Goal: Contribute content: Contribute content

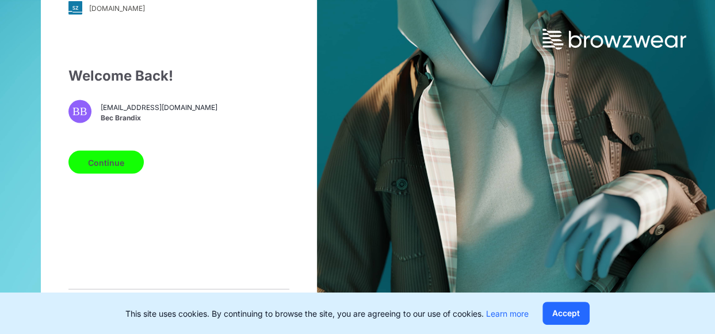
click at [96, 166] on button "Continue" at bounding box center [105, 162] width 75 height 23
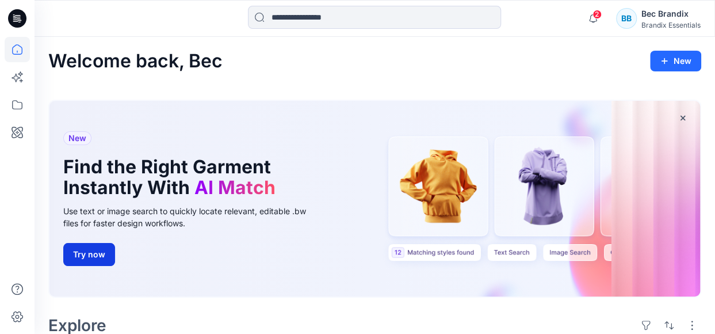
click at [85, 245] on button "Try now" at bounding box center [89, 254] width 52 height 23
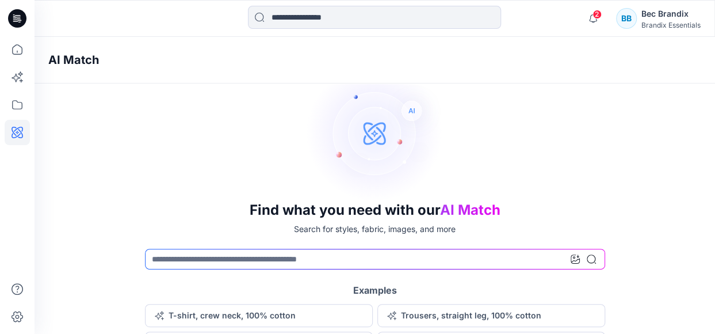
scroll to position [67, 0]
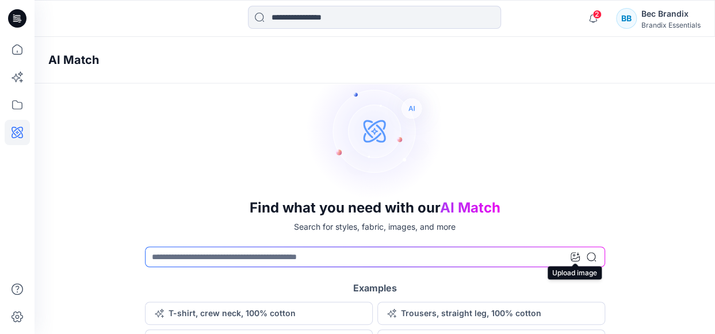
click at [572, 259] on icon at bounding box center [575, 256] width 9 height 9
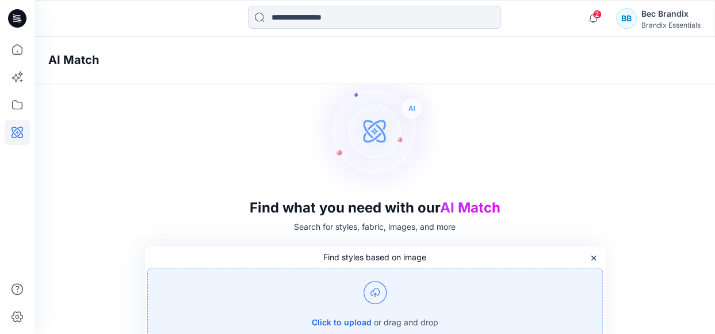
scroll to position [95, 0]
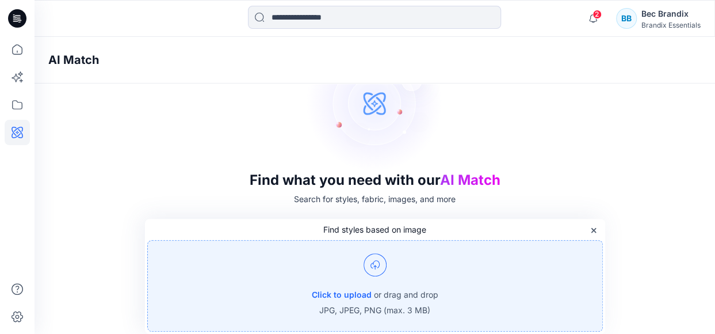
click at [375, 290] on p "or drag and drop" at bounding box center [406, 295] width 64 height 14
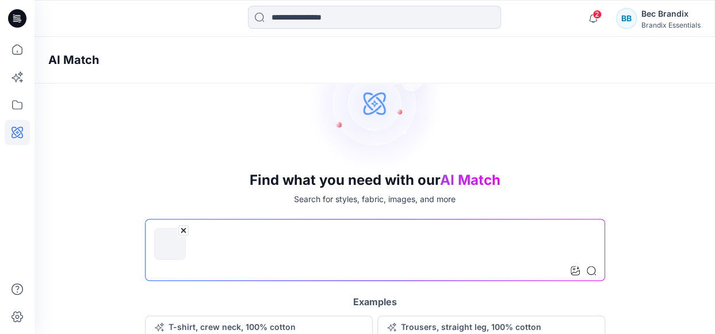
click at [184, 231] on icon at bounding box center [183, 230] width 5 height 5
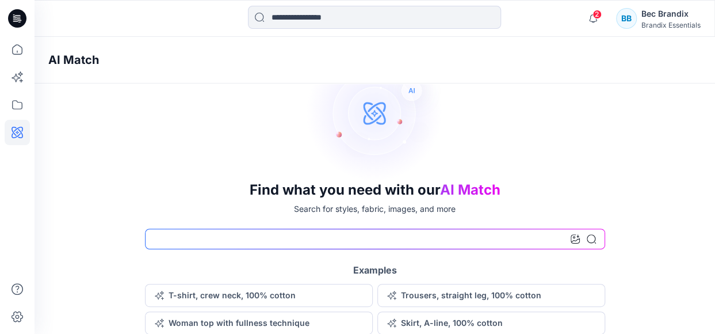
click at [570, 234] on input at bounding box center [375, 238] width 460 height 21
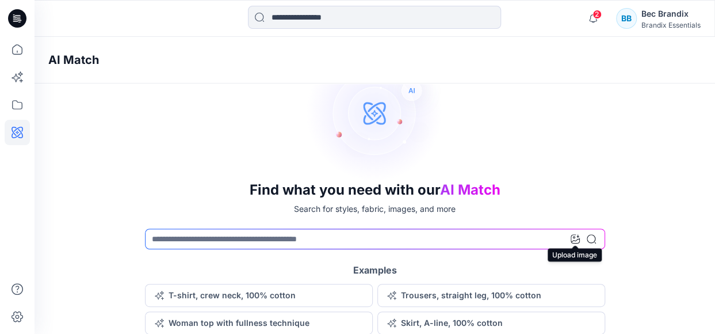
click at [576, 234] on icon at bounding box center [575, 238] width 9 height 9
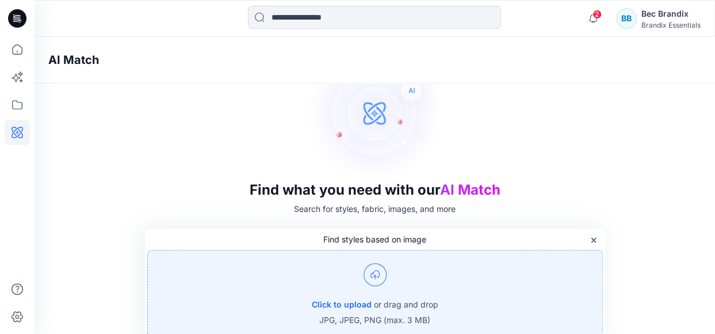
scroll to position [95, 0]
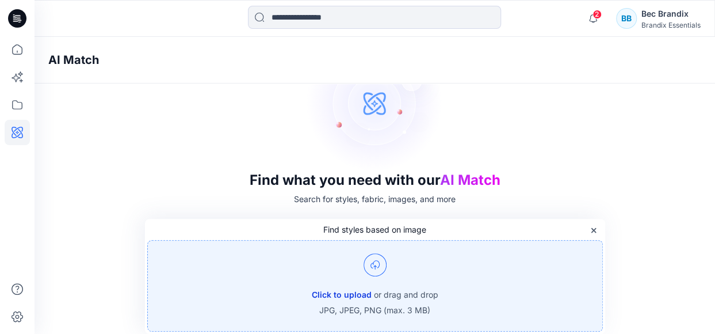
click at [357, 293] on button "Click to upload" at bounding box center [342, 295] width 60 height 14
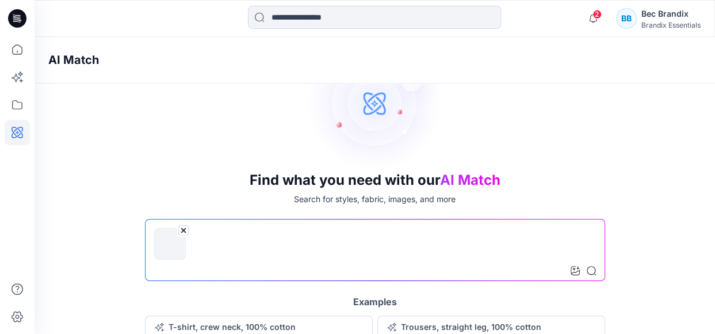
click at [184, 229] on icon at bounding box center [183, 230] width 5 height 5
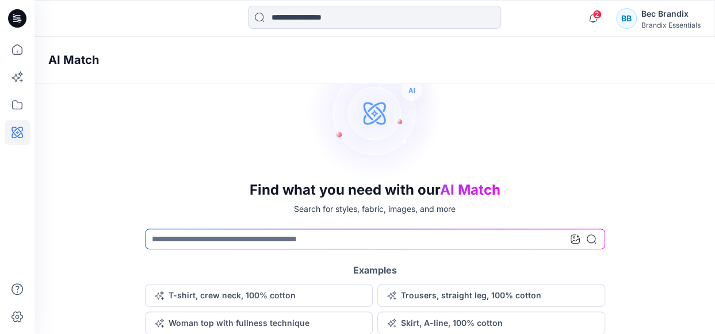
click at [574, 246] on div at bounding box center [583, 238] width 25 height 21
click at [572, 237] on icon at bounding box center [575, 238] width 9 height 9
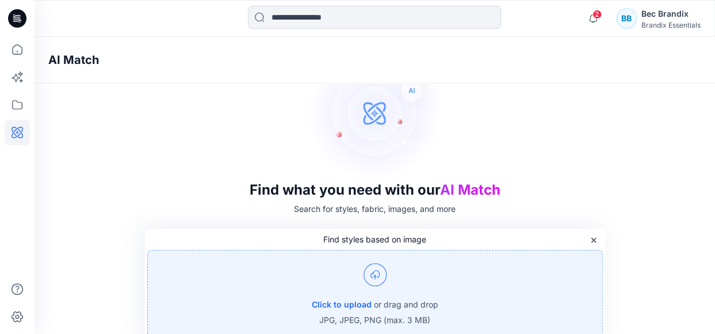
scroll to position [95, 0]
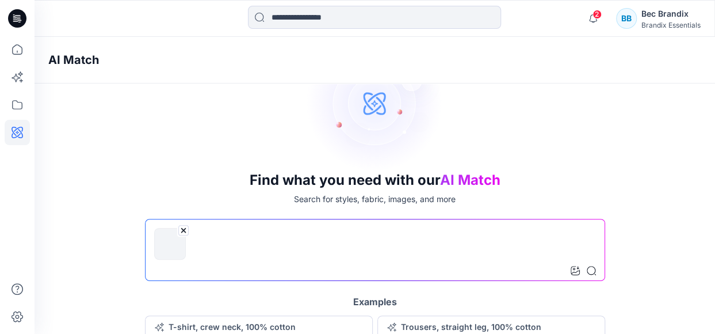
click at [642, 224] on div "Find what you need with our AI Match Search for styles, fabric, images, and mor…" at bounding box center [375, 200] width 681 height 332
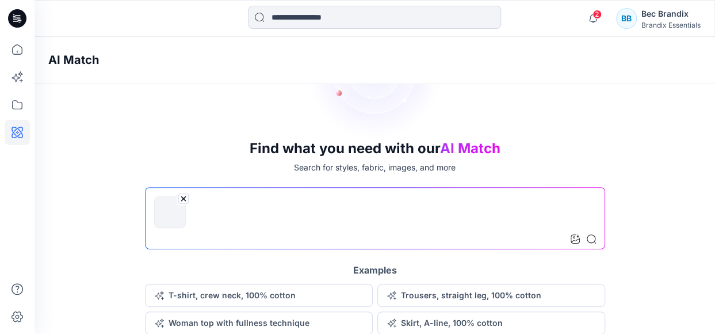
click at [532, 221] on input at bounding box center [375, 218] width 460 height 62
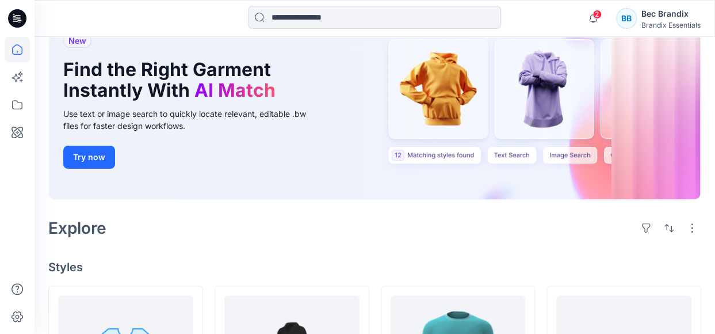
scroll to position [99, 0]
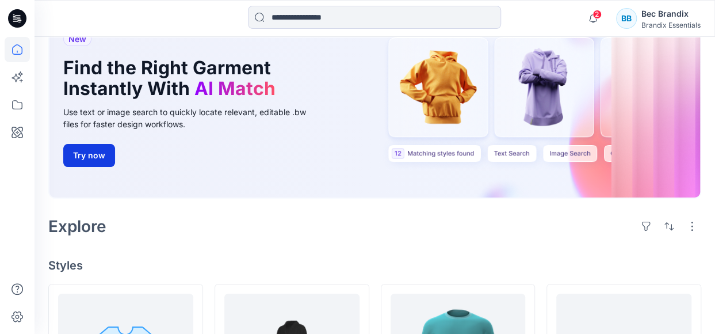
click at [96, 151] on button "Try now" at bounding box center [89, 155] width 52 height 23
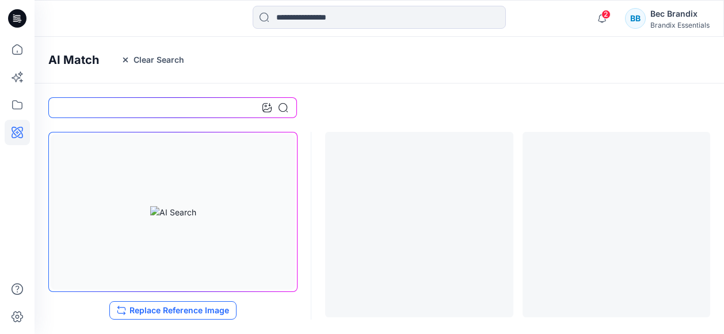
click at [187, 309] on button "Replace Reference Image" at bounding box center [172, 310] width 127 height 18
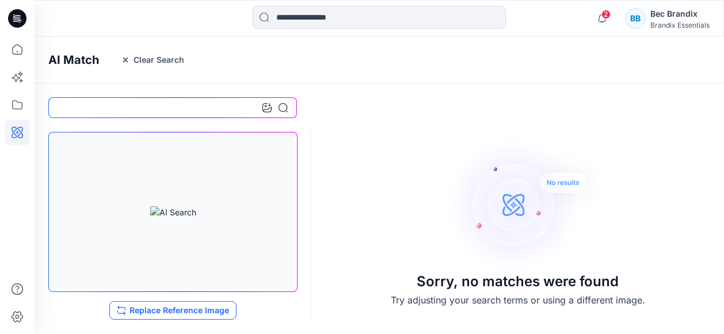
click at [154, 312] on button "Replace Reference Image" at bounding box center [172, 310] width 127 height 18
click at [14, 51] on icon at bounding box center [17, 49] width 25 height 25
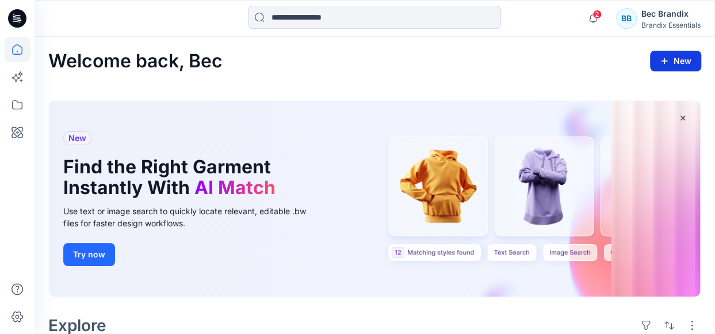
click at [688, 58] on button "New" at bounding box center [675, 61] width 51 height 21
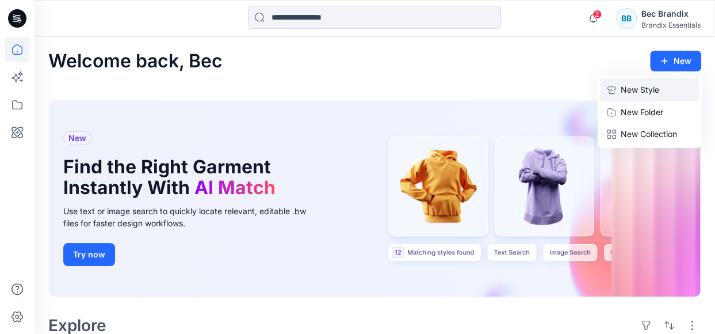
click at [639, 91] on p "New Style" at bounding box center [640, 90] width 39 height 14
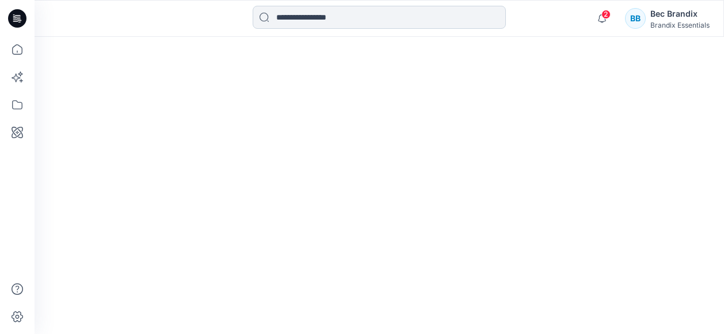
click at [476, 18] on input at bounding box center [379, 17] width 253 height 23
click at [534, 167] on div at bounding box center [379, 185] width 689 height 297
click at [18, 77] on icon at bounding box center [16, 78] width 9 height 9
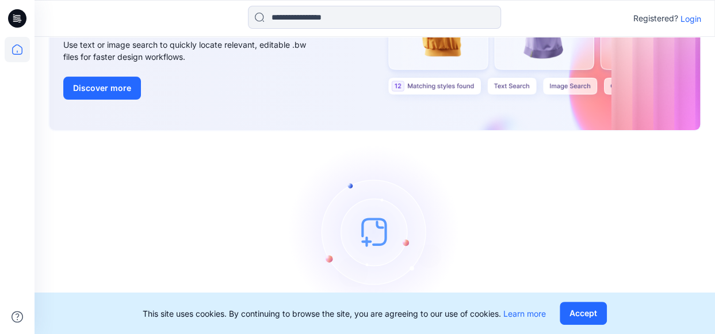
scroll to position [159, 0]
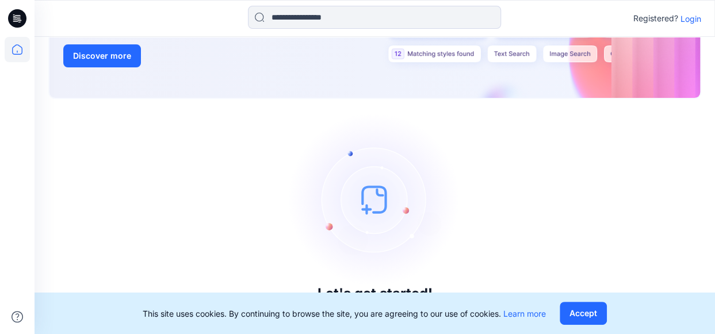
click at [552, 249] on div "Let's get started! Click New to add a style or create a folder." at bounding box center [374, 216] width 653 height 207
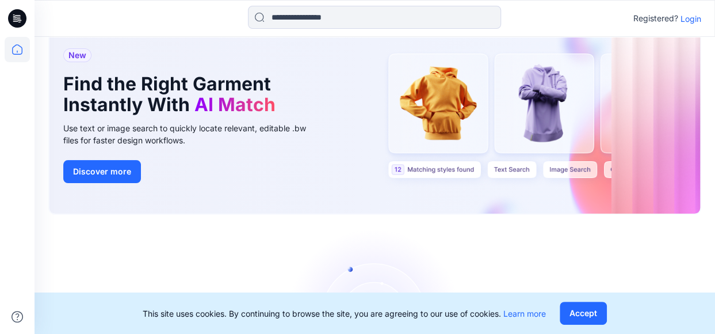
scroll to position [17, 0]
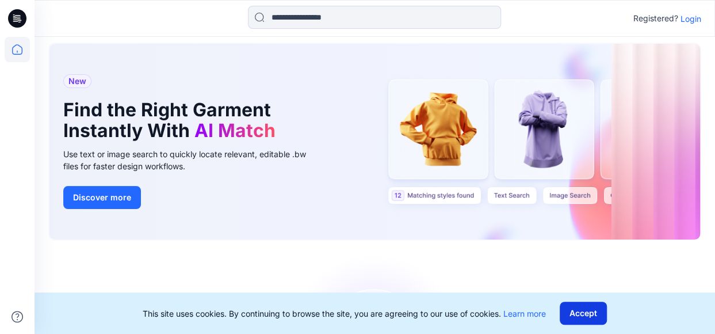
click at [594, 318] on button "Accept" at bounding box center [583, 312] width 47 height 23
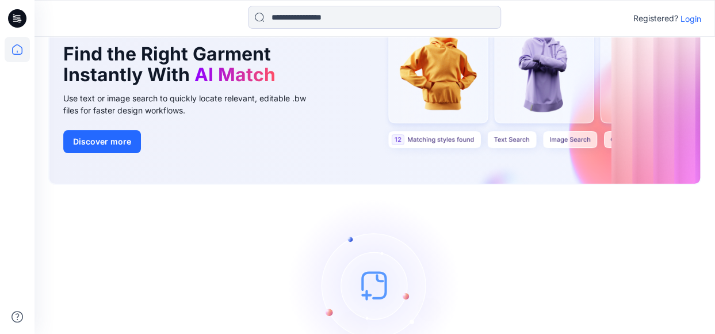
scroll to position [74, 0]
click at [694, 17] on p "Login" at bounding box center [691, 19] width 21 height 12
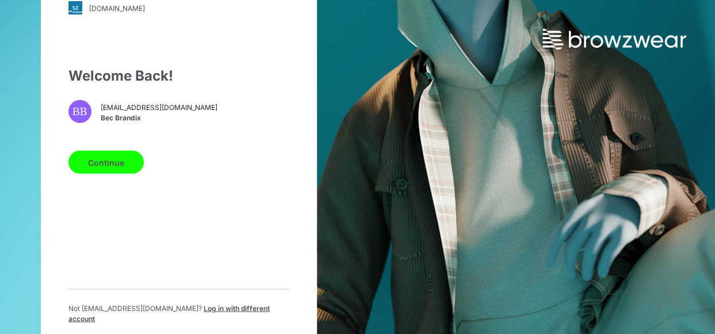
click at [112, 166] on button "Continue" at bounding box center [105, 162] width 75 height 23
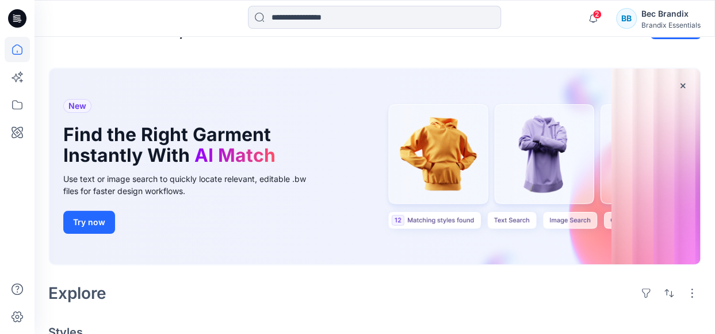
scroll to position [31, 0]
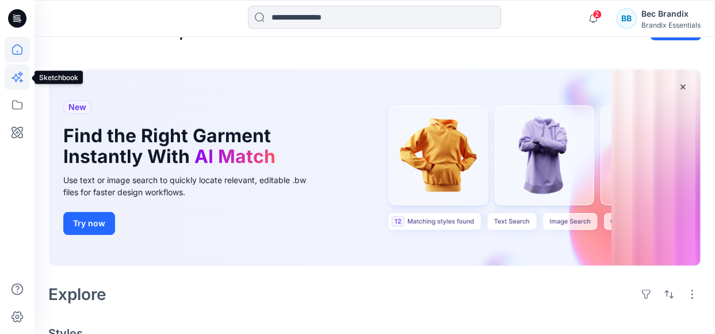
click at [20, 75] on icon at bounding box center [17, 76] width 25 height 25
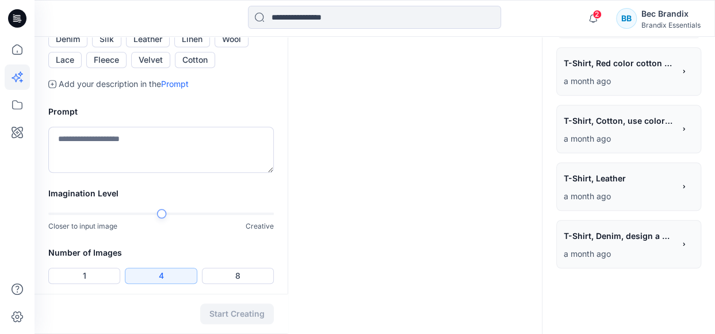
scroll to position [362, 0]
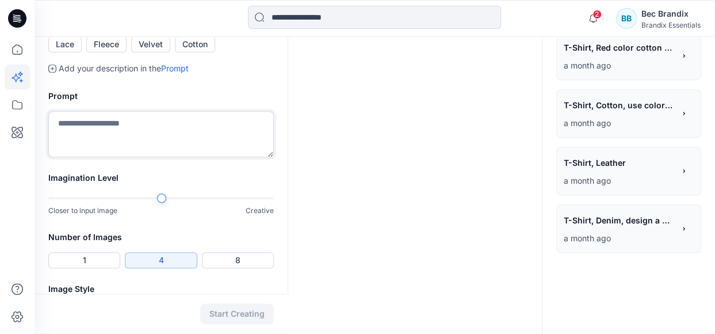
click at [127, 157] on textarea at bounding box center [161, 134] width 226 height 46
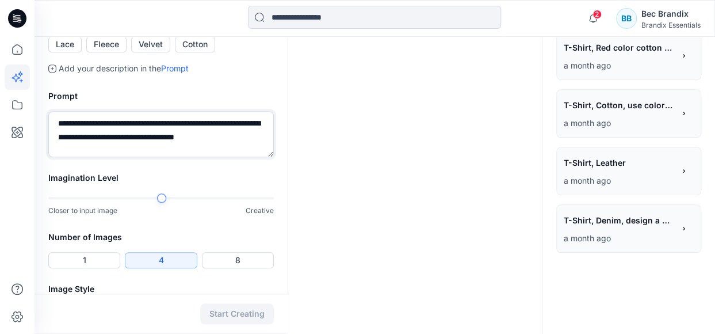
click at [209, 157] on textarea "**********" at bounding box center [161, 134] width 226 height 46
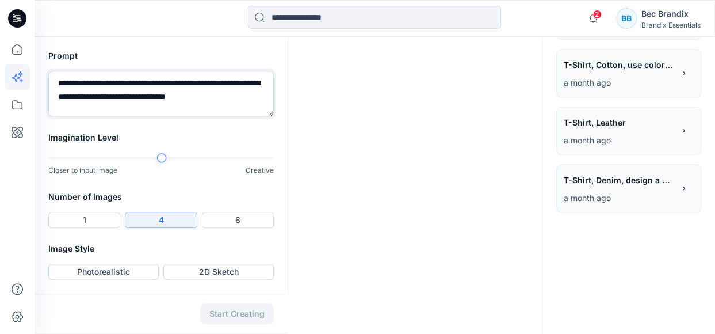
scroll to position [476, 0]
type textarea "**********"
click at [127, 270] on button "Photorealistic" at bounding box center [103, 271] width 110 height 16
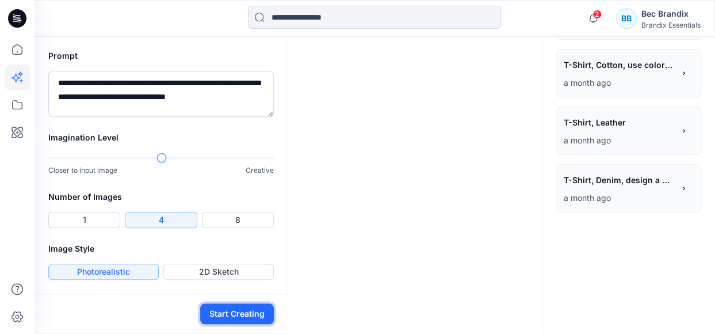
click at [235, 311] on button "Start Creating" at bounding box center [237, 313] width 74 height 21
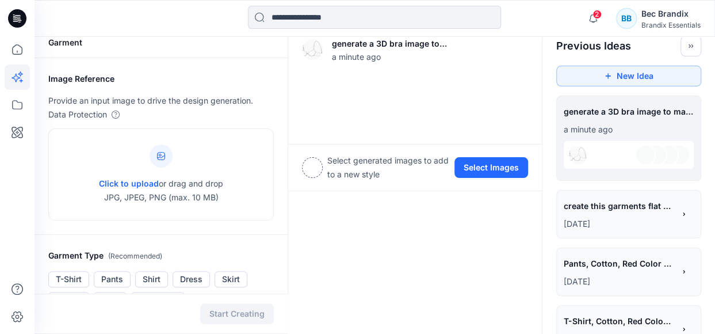
scroll to position [13, 0]
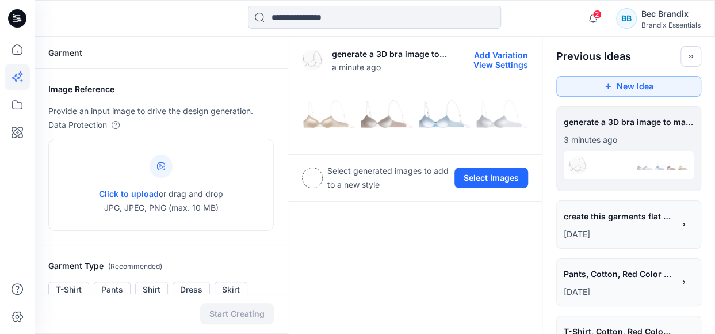
click at [502, 120] on img at bounding box center [502, 114] width 52 height 52
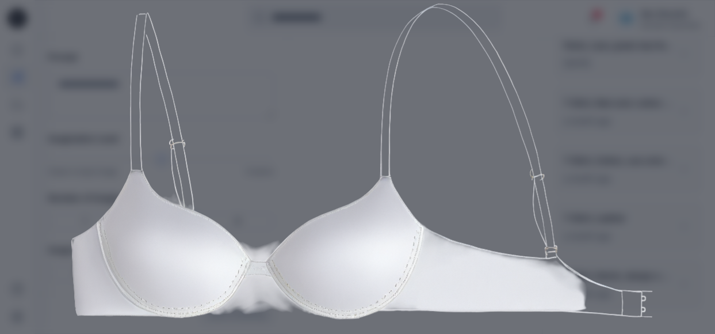
scroll to position [178, 0]
